Goal: Task Accomplishment & Management: Manage account settings

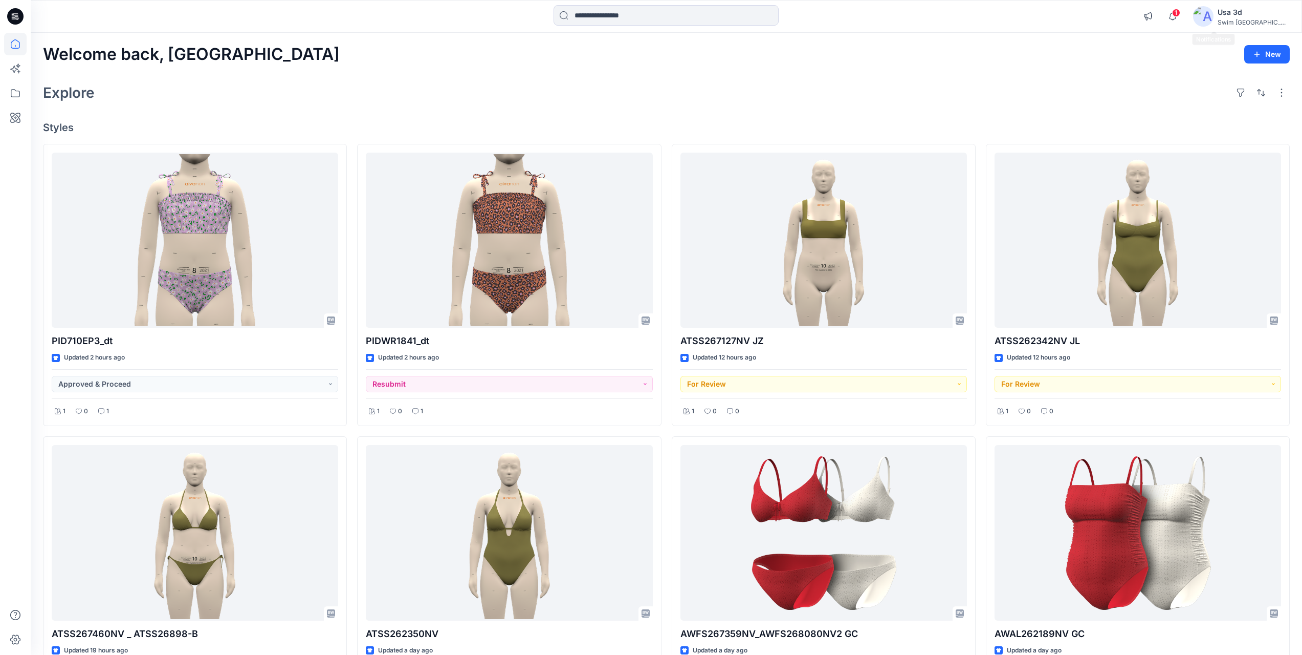
click at [1181, 15] on span "1" at bounding box center [1176, 13] width 8 height 8
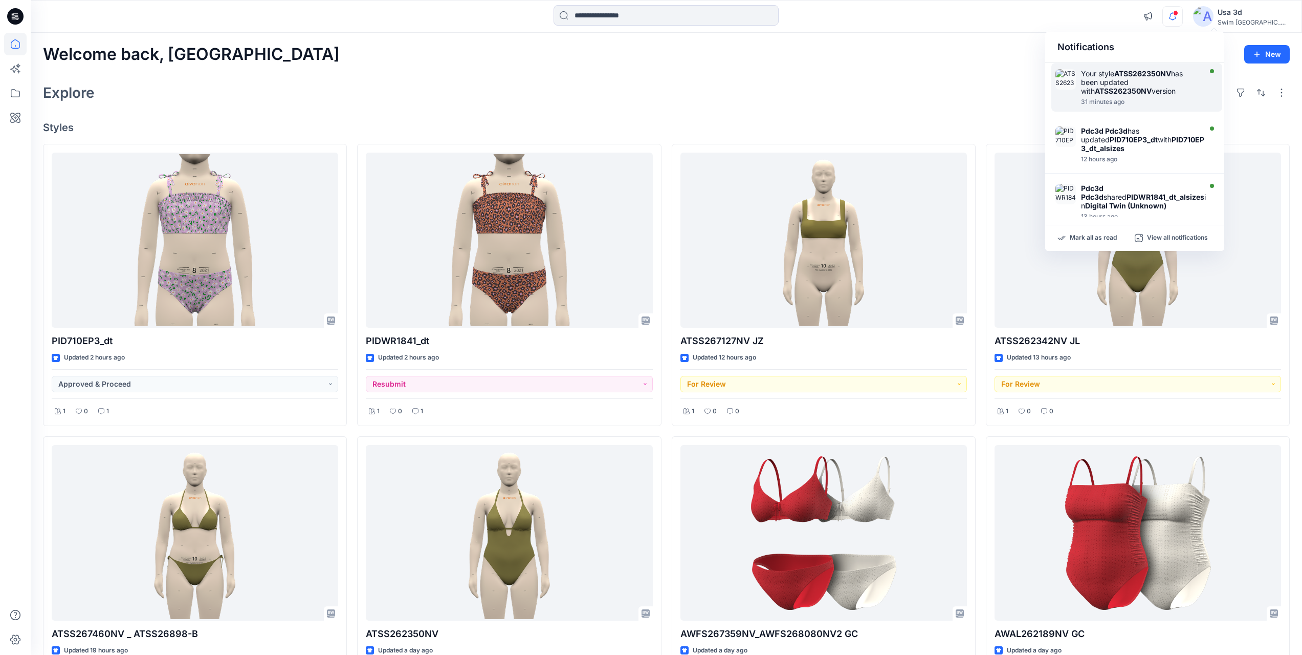
click at [1130, 84] on div "Your style ATSS262350NV has been updated with ATSS262350NV version" at bounding box center [1140, 82] width 118 height 26
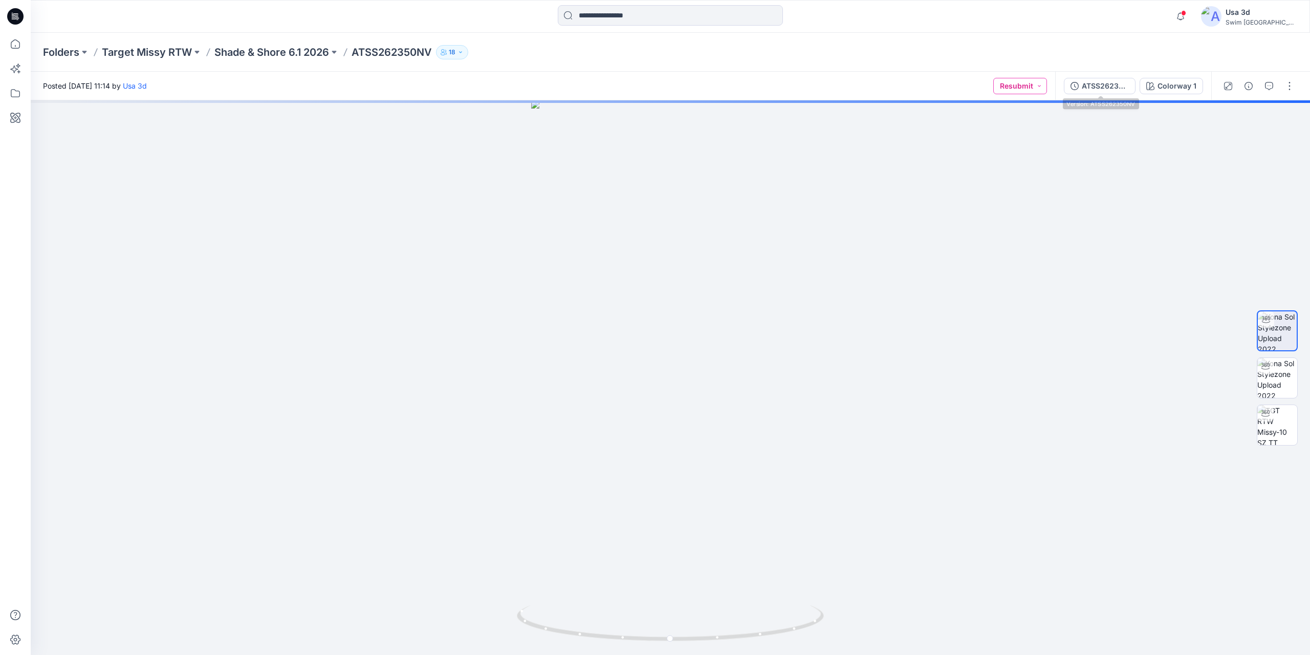
click at [1026, 79] on button "Resubmit" at bounding box center [1020, 86] width 54 height 16
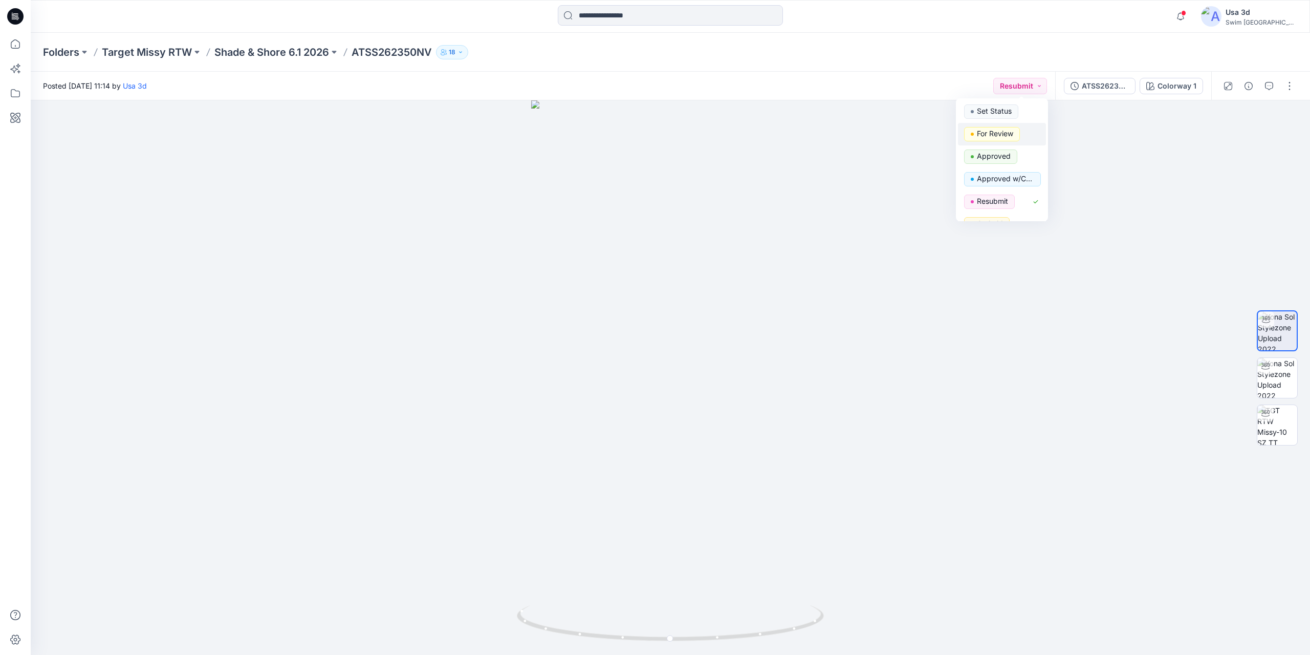
click at [1000, 132] on p "For Review" at bounding box center [995, 133] width 36 height 13
click at [1287, 89] on button "button" at bounding box center [1289, 86] width 16 height 16
click at [1254, 139] on button "Edit" at bounding box center [1247, 138] width 94 height 19
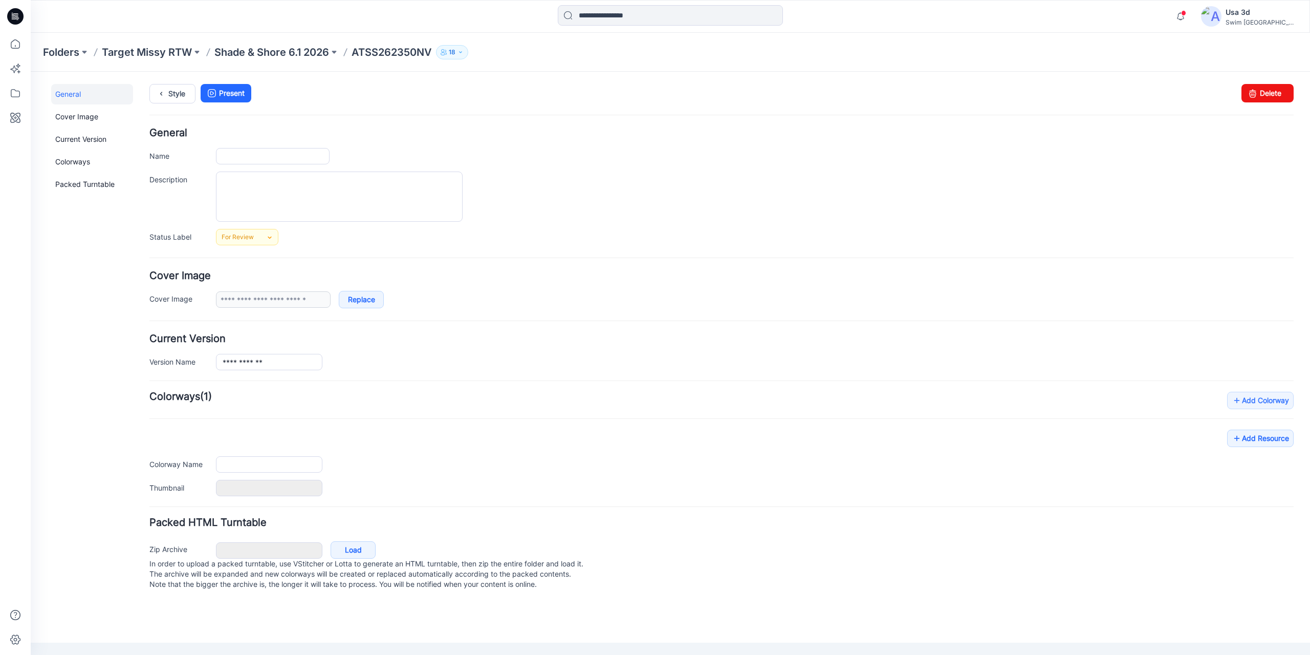
type input "**********"
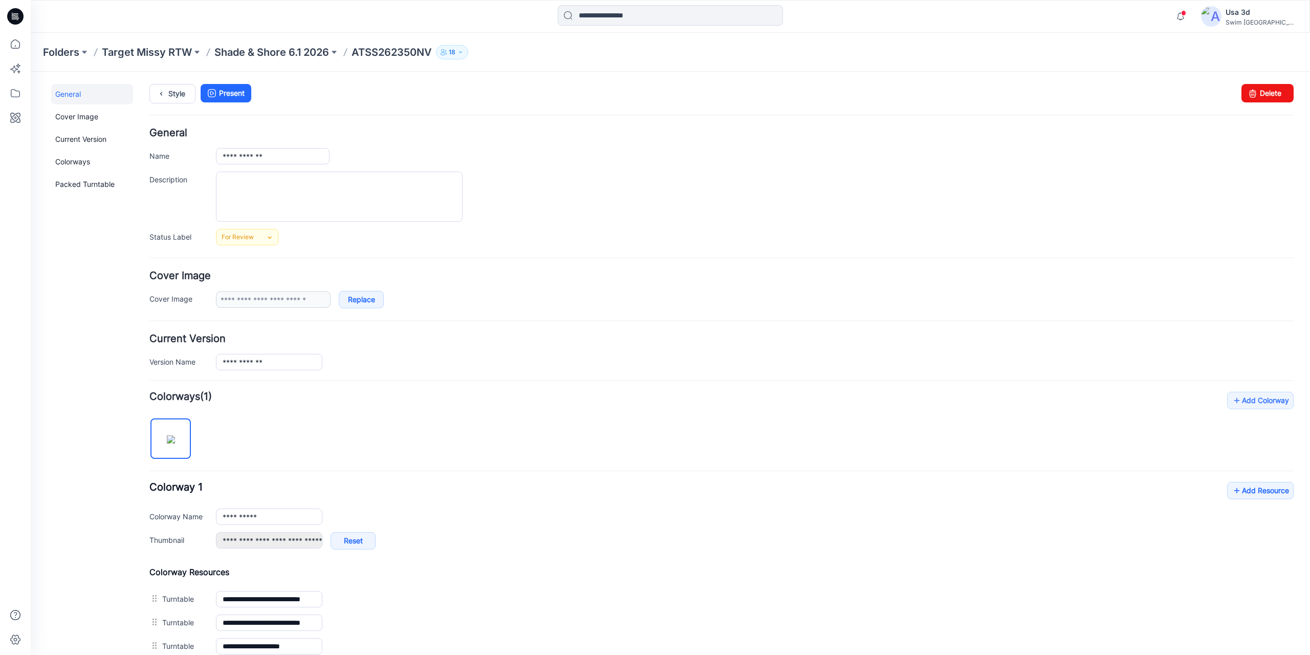
drag, startPoint x: 1070, startPoint y: 99, endPoint x: 1220, endPoint y: 365, distance: 305.7
click at [1070, 99] on ul "Style Present" at bounding box center [721, 93] width 1144 height 18
click at [1242, 494] on link "Add Resource" at bounding box center [1260, 490] width 67 height 17
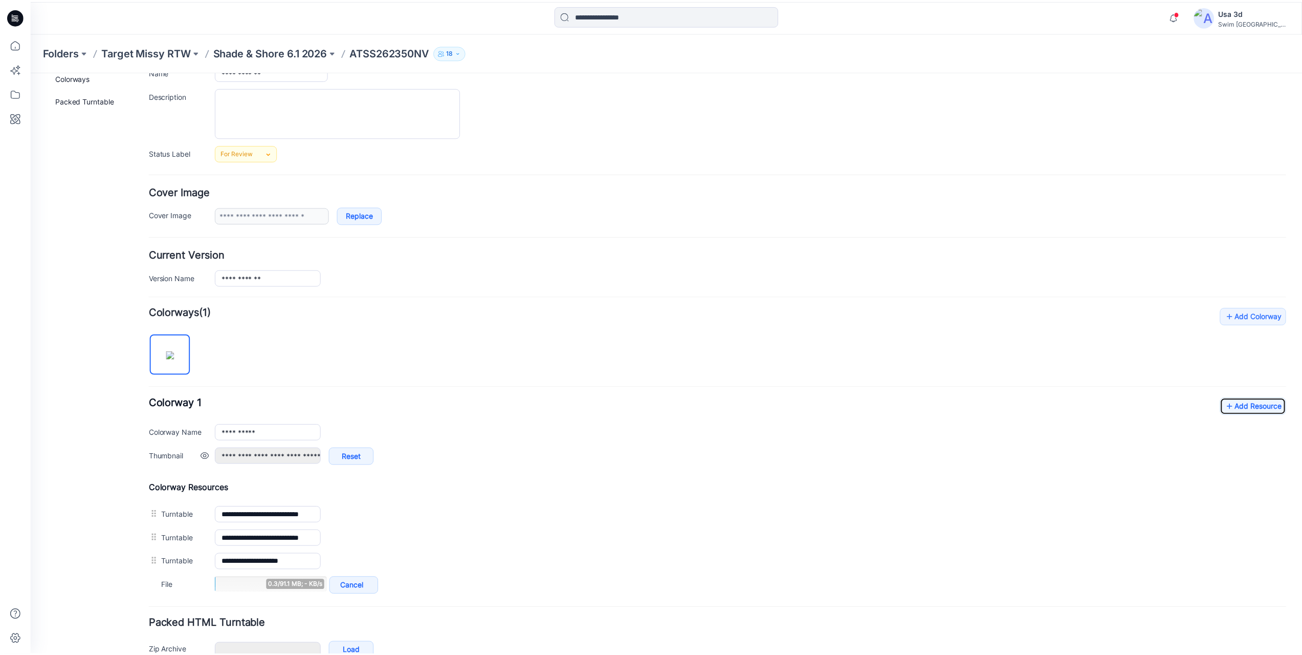
scroll to position [144, 0]
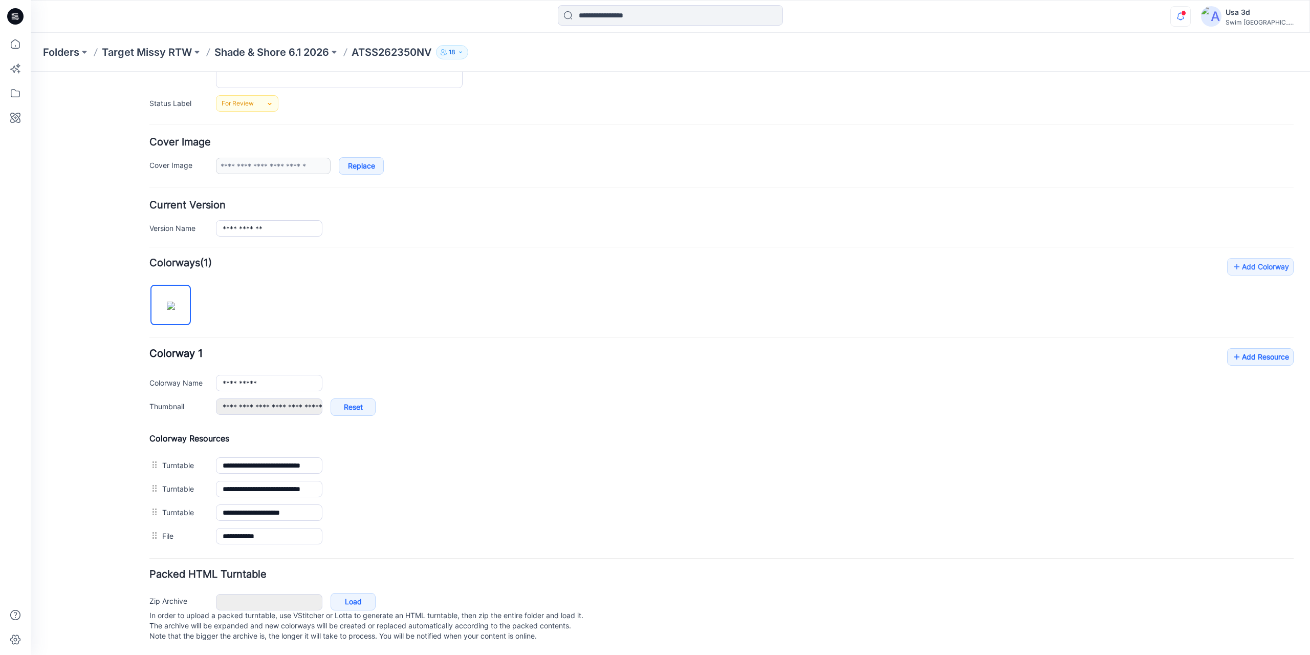
click at [1190, 12] on icon "button" at bounding box center [1180, 16] width 19 height 20
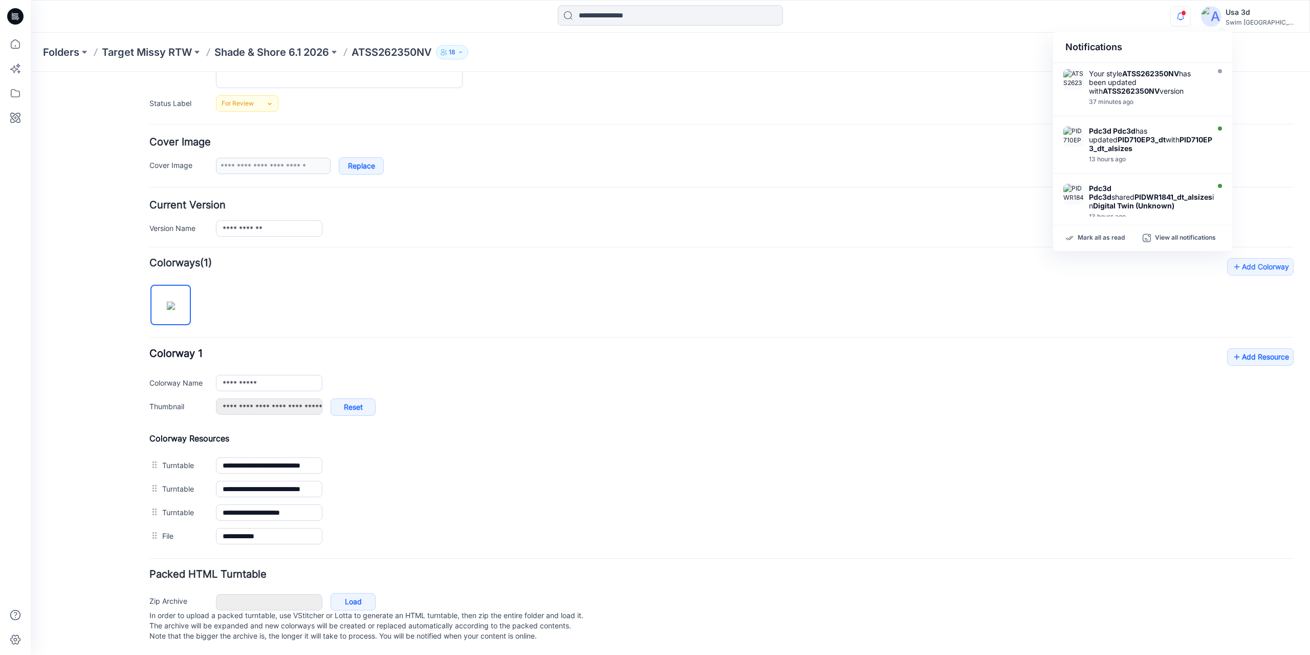
click at [1186, 13] on span at bounding box center [1183, 13] width 5 height 6
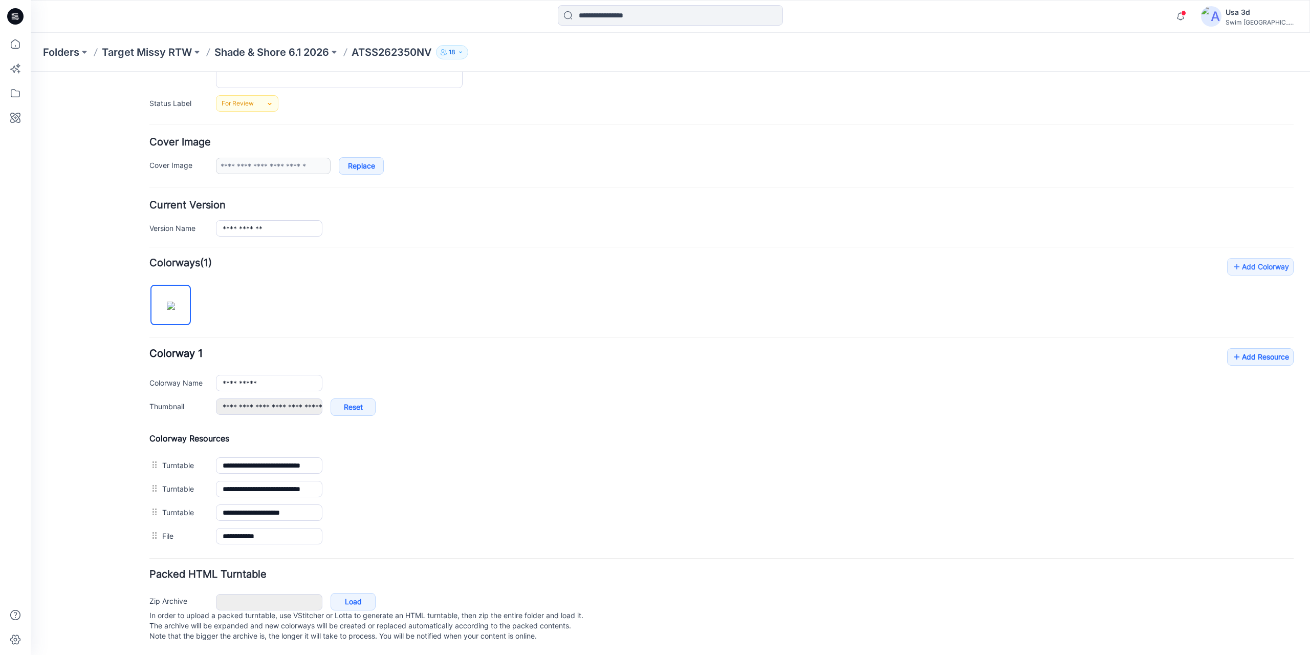
click at [22, 10] on icon at bounding box center [15, 16] width 16 height 33
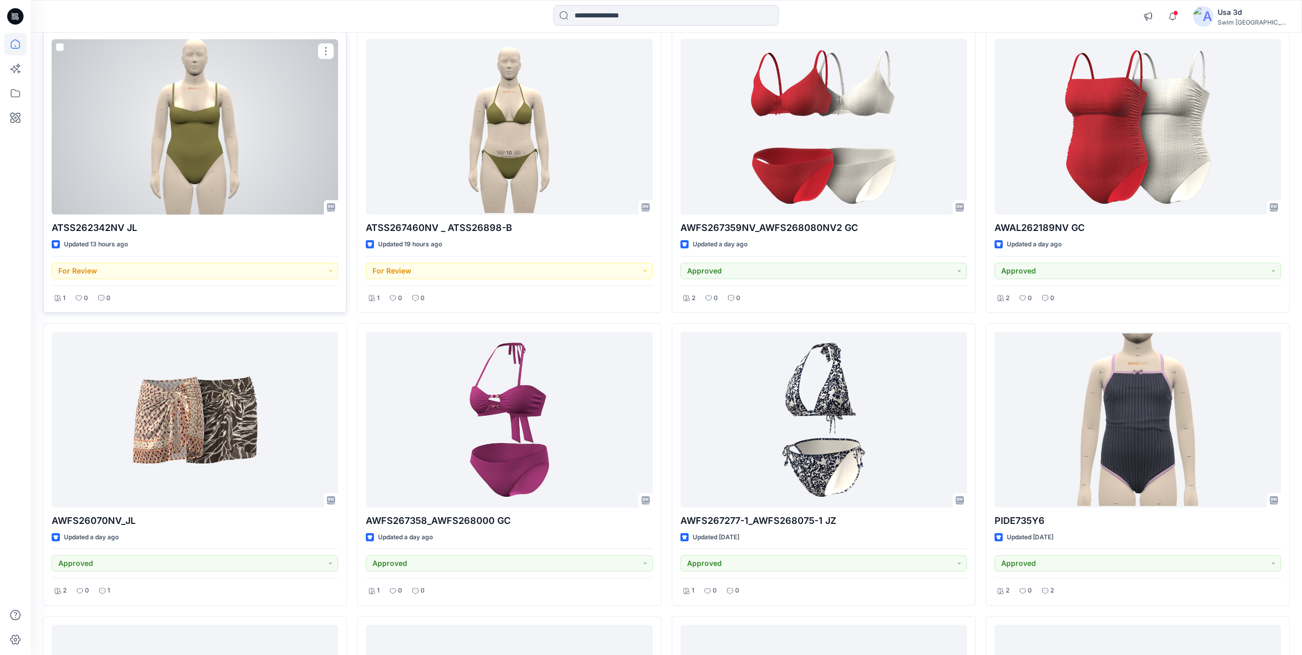
scroll to position [713, 0]
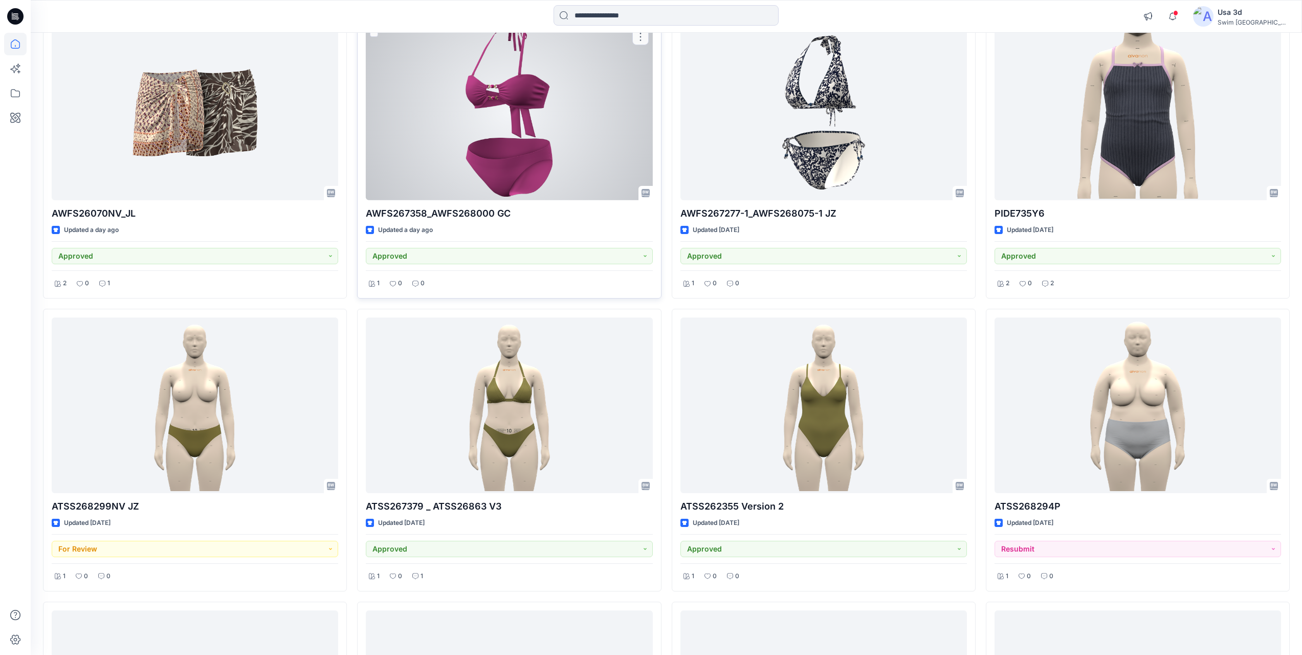
click at [460, 141] on div at bounding box center [509, 113] width 287 height 176
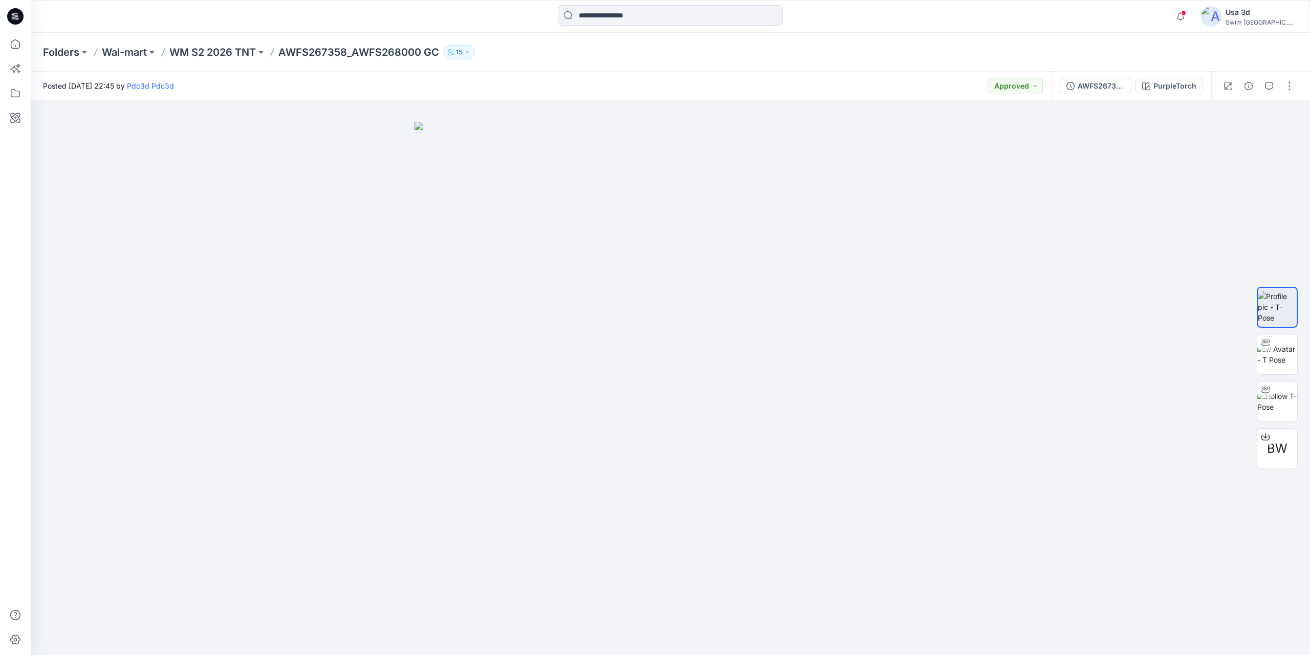
click at [11, 11] on icon at bounding box center [15, 16] width 16 height 16
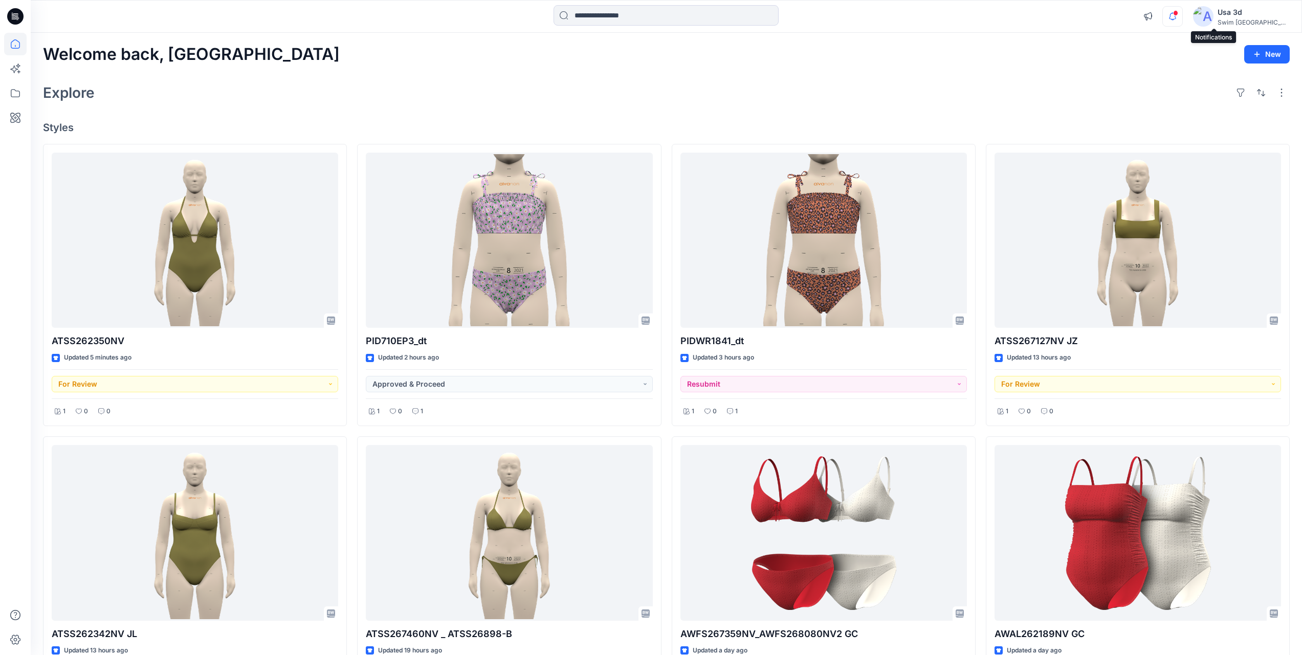
click at [1183, 20] on icon "button" at bounding box center [1172, 16] width 19 height 20
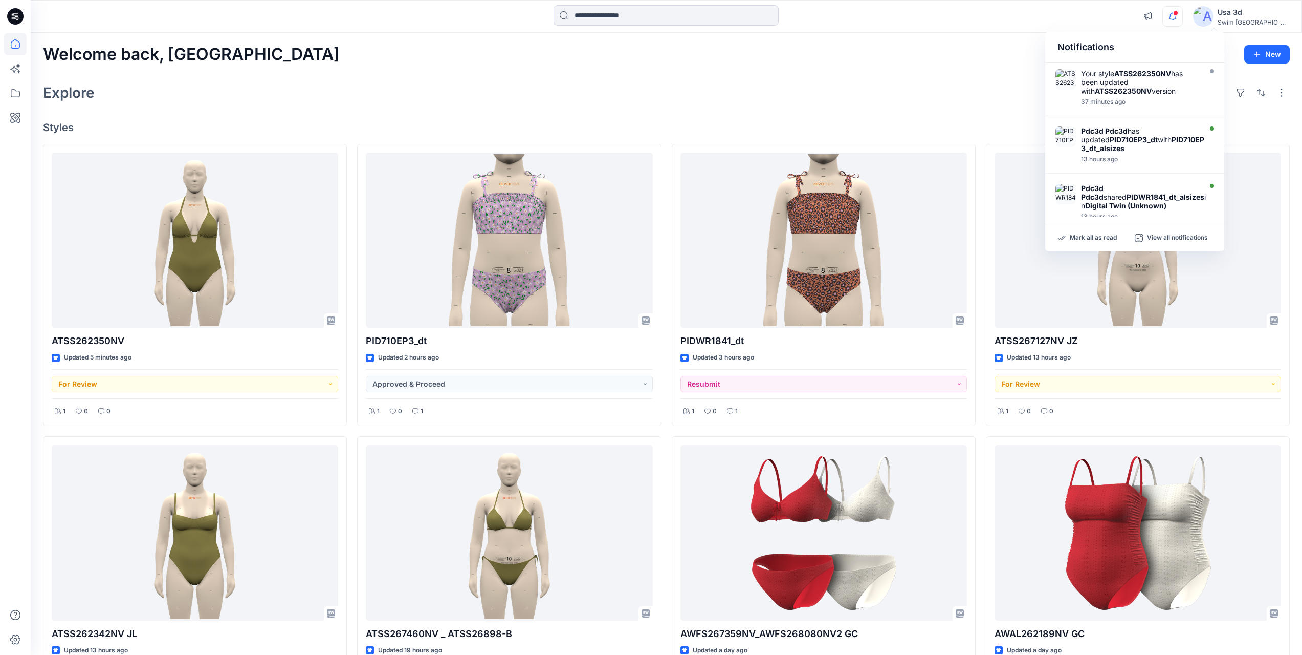
click at [1183, 19] on icon "button" at bounding box center [1172, 16] width 19 height 20
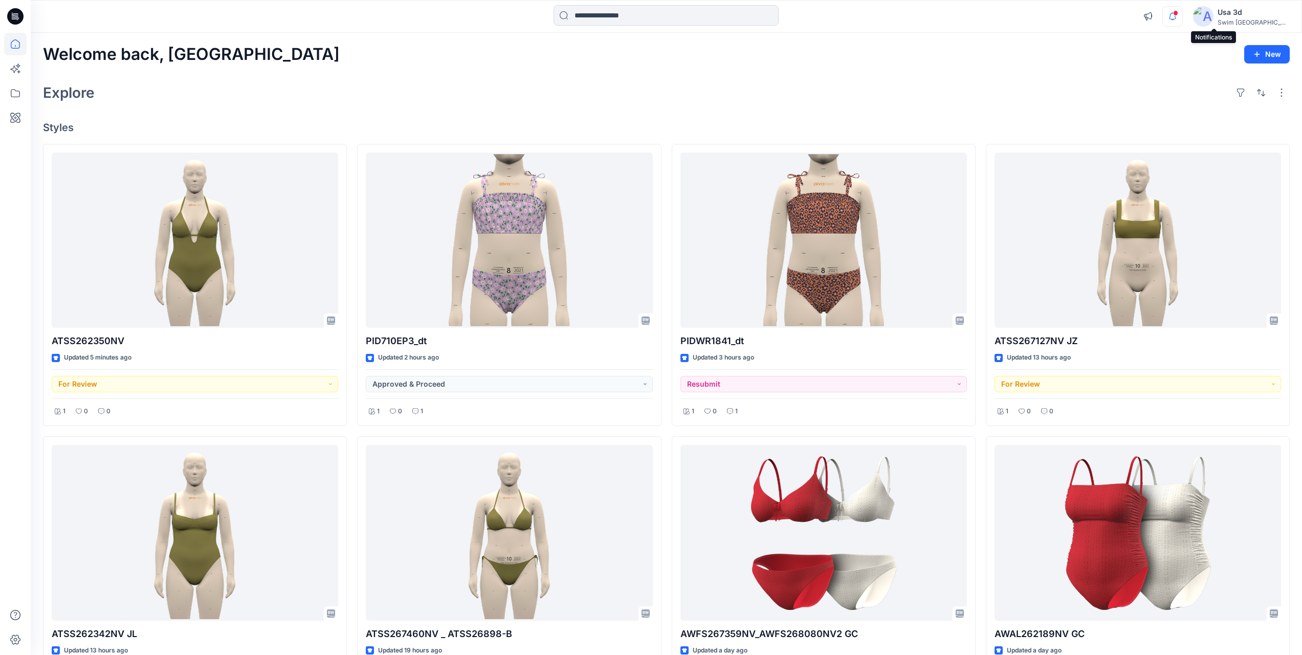
drag, startPoint x: 1211, startPoint y: 5, endPoint x: 1214, endPoint y: 15, distance: 10.8
click at [1214, 13] on div "Notifications Your style ATSS262350NV has been updated with ATSS262350NV versio…" at bounding box center [667, 16] width 1272 height 33
click at [1183, 16] on icon "button" at bounding box center [1172, 16] width 19 height 20
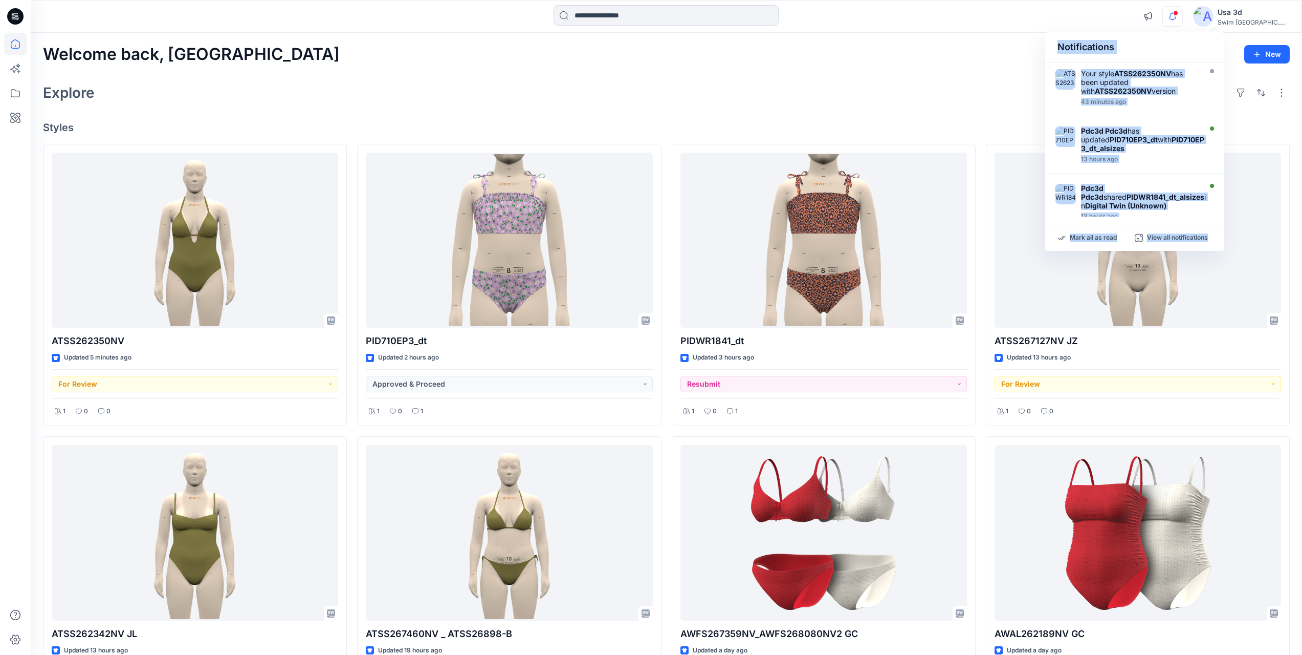
click at [1183, 16] on icon "button" at bounding box center [1172, 16] width 19 height 20
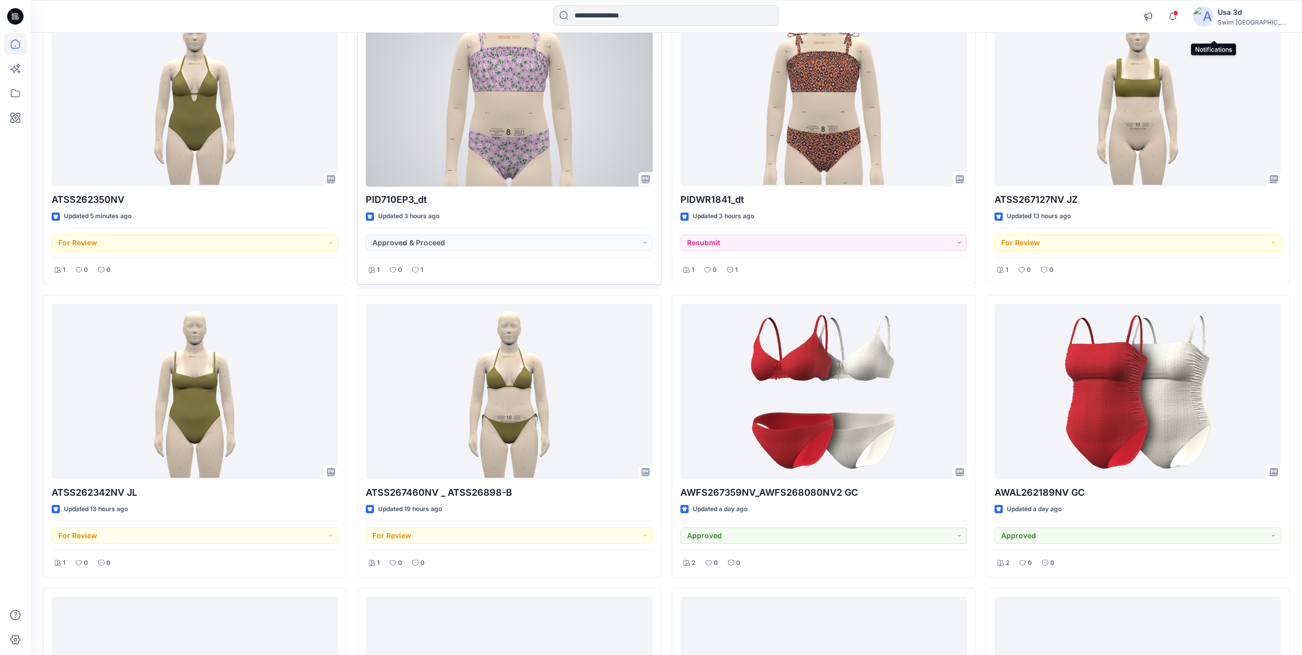
scroll to position [154, 0]
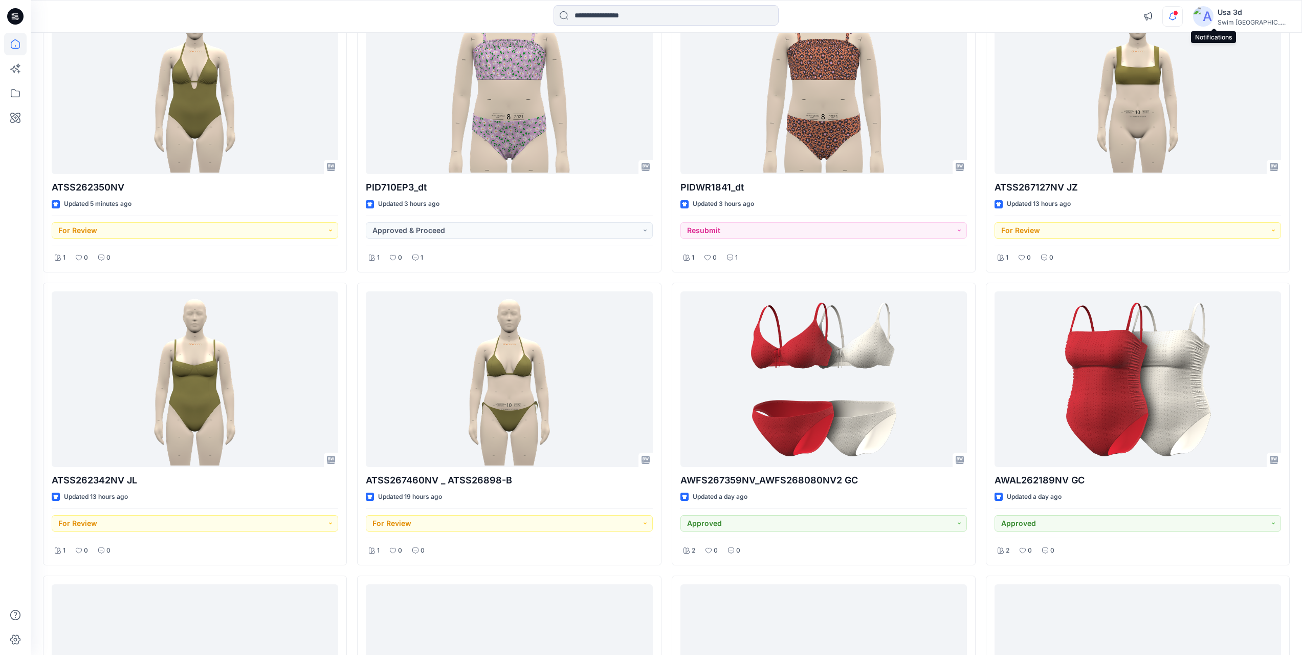
click at [1183, 17] on icon "button" at bounding box center [1172, 16] width 19 height 20
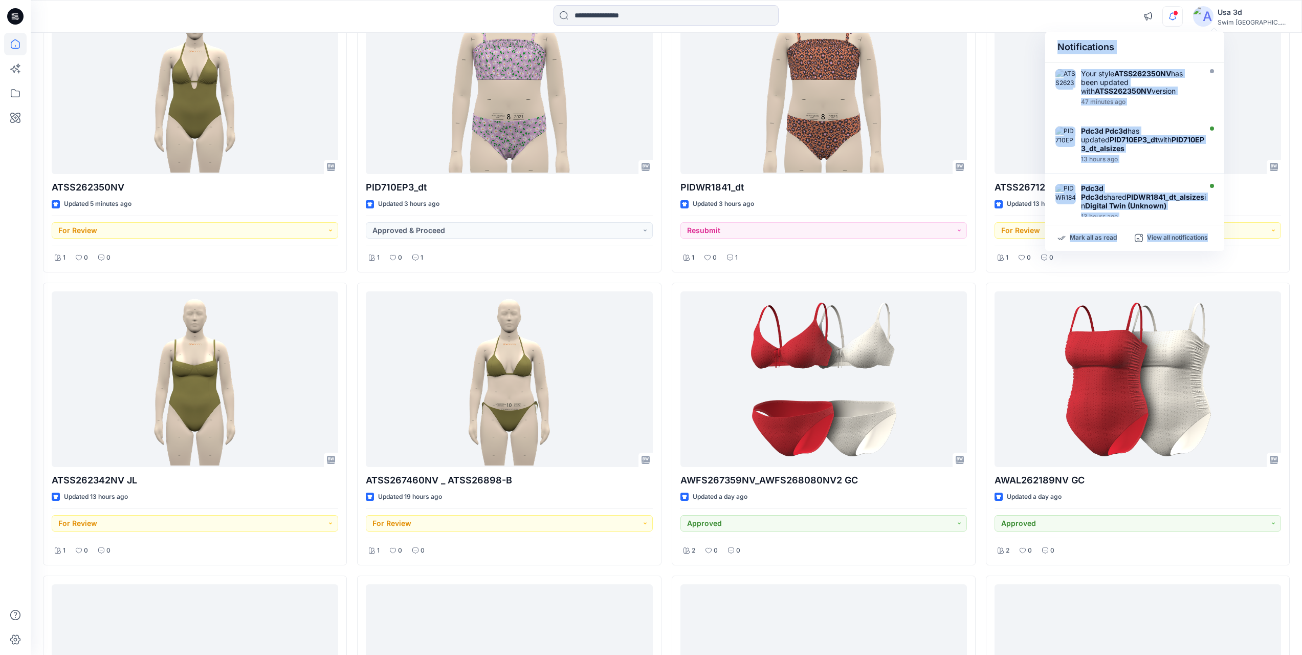
drag, startPoint x: 1216, startPoint y: 19, endPoint x: 1217, endPoint y: 9, distance: 9.7
click at [1176, 19] on icon "button" at bounding box center [1172, 16] width 7 height 7
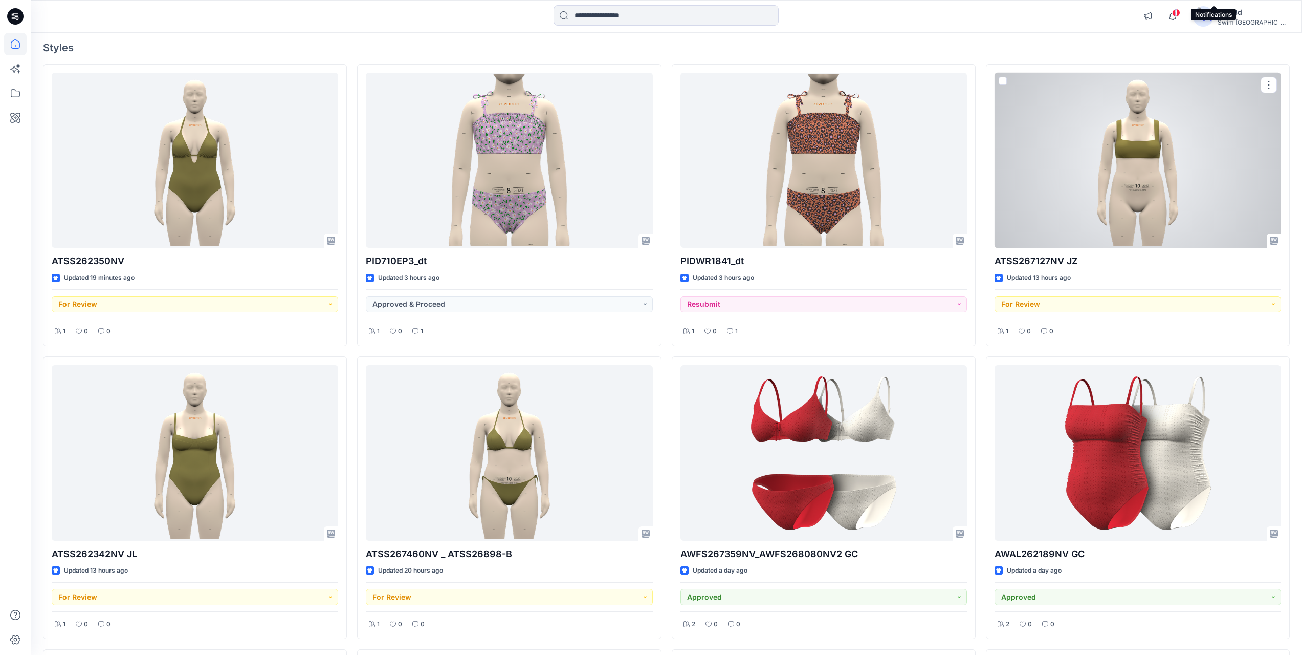
scroll to position [0, 0]
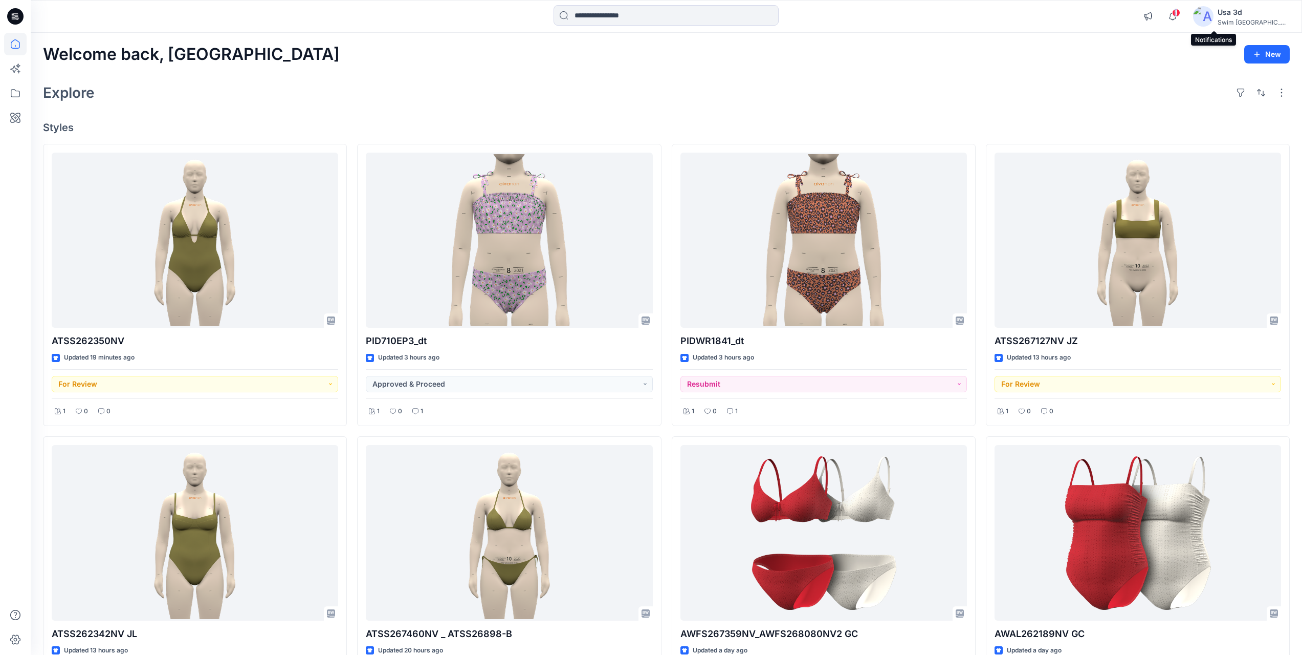
click at [1181, 16] on span "1" at bounding box center [1176, 13] width 8 height 8
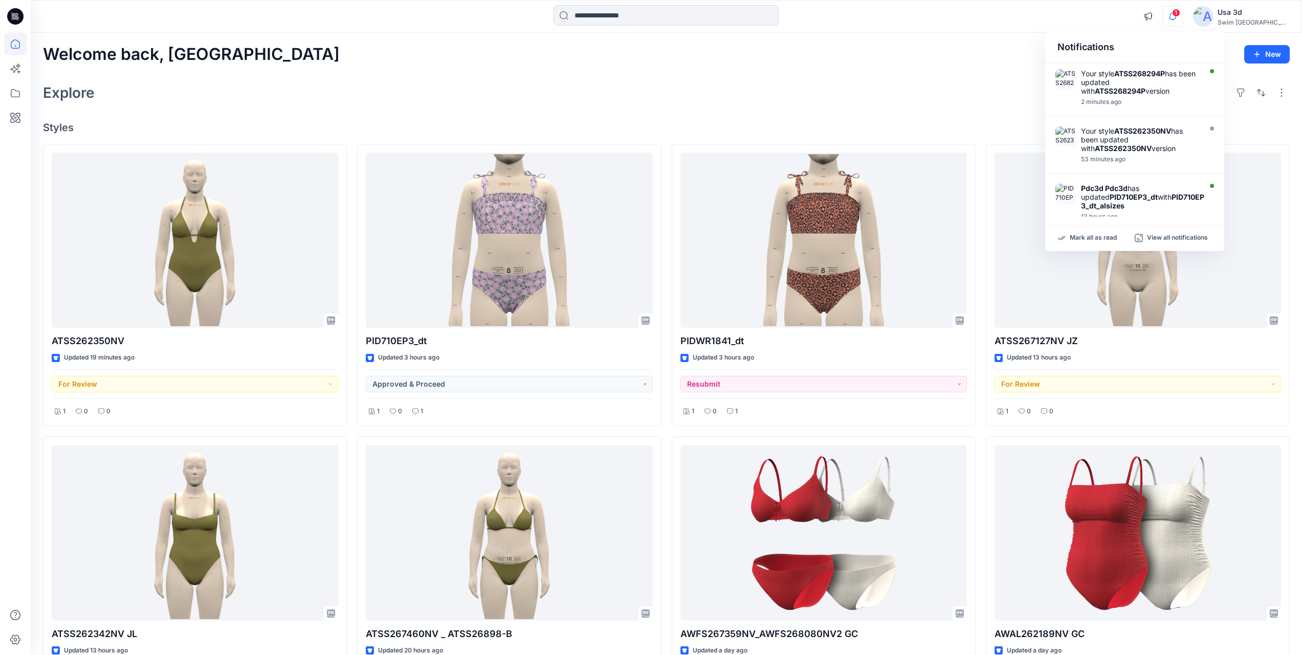
click at [1181, 13] on span "1" at bounding box center [1176, 13] width 8 height 8
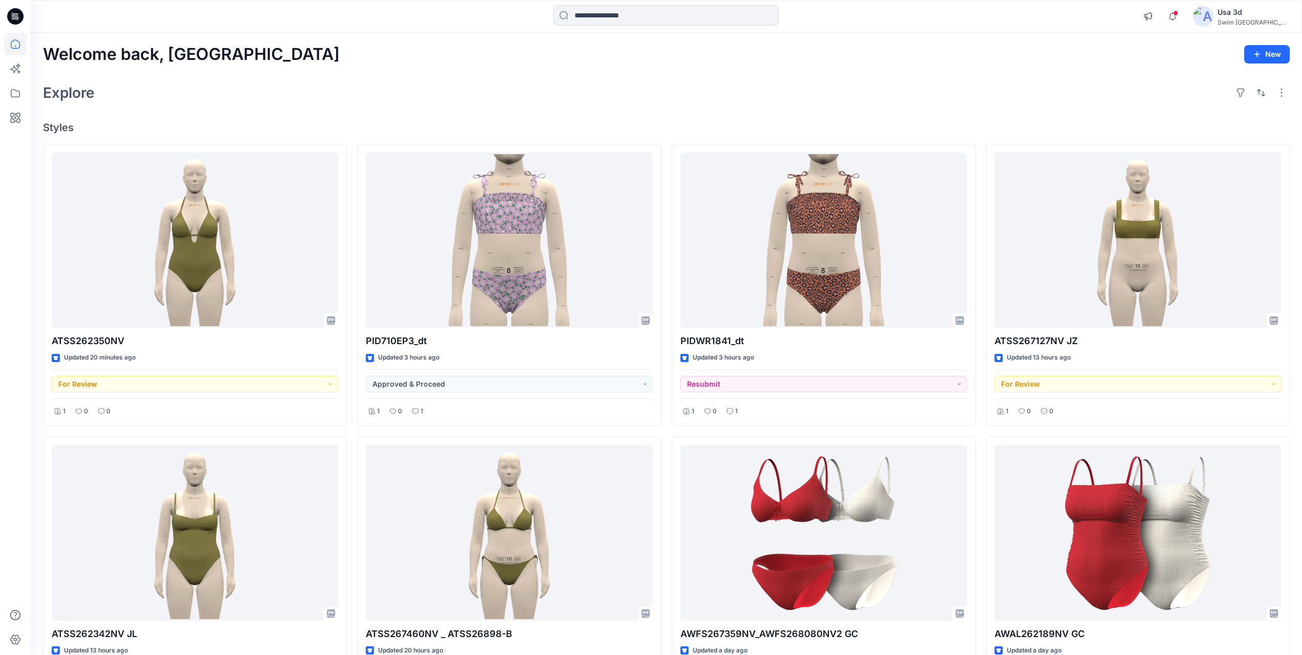
click at [1179, 13] on span at bounding box center [1175, 13] width 5 height 6
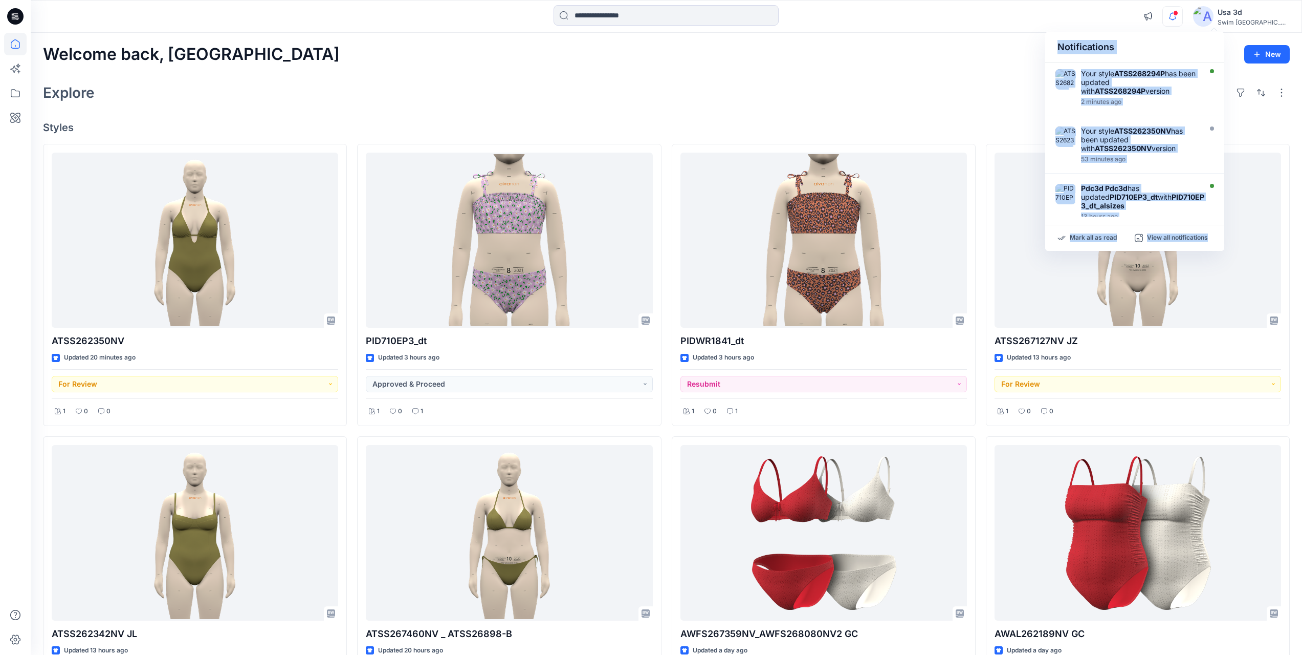
click at [1179, 13] on span at bounding box center [1175, 13] width 5 height 6
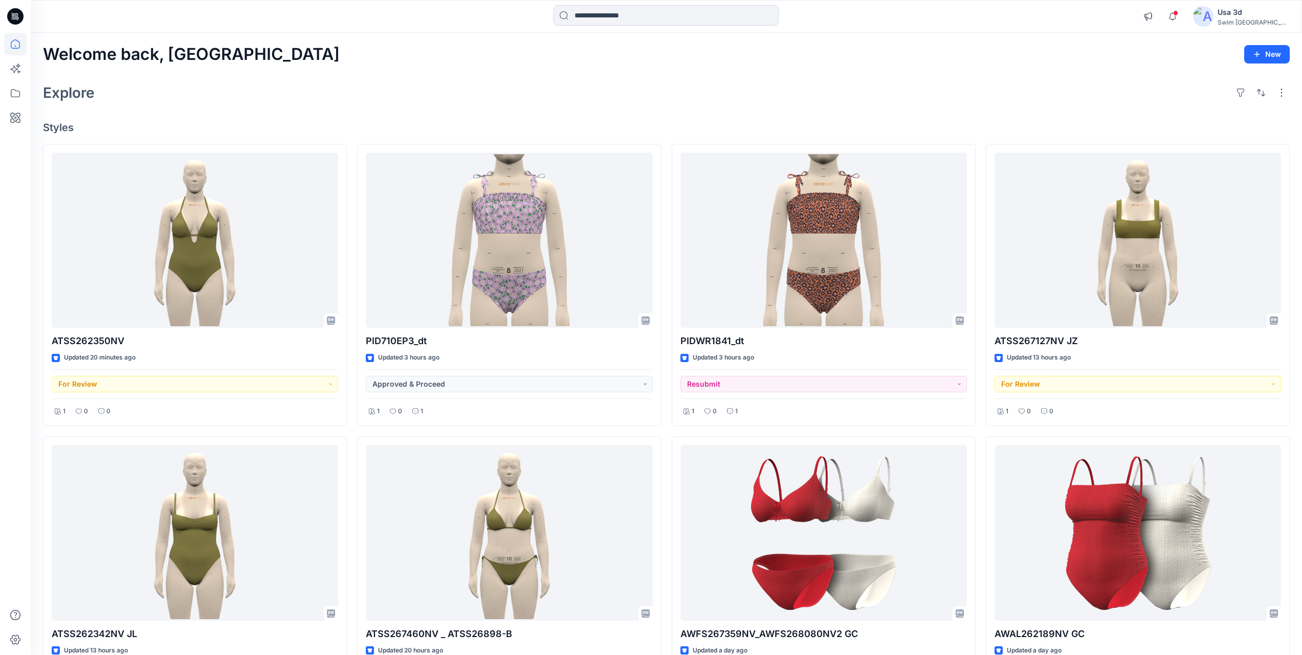
click at [14, 19] on icon at bounding box center [15, 16] width 16 height 16
